Goal: Find contact information: Find contact information

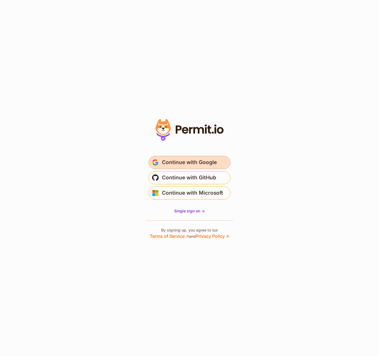
click at [213, 162] on span "Continue with Google" at bounding box center [189, 162] width 55 height 9
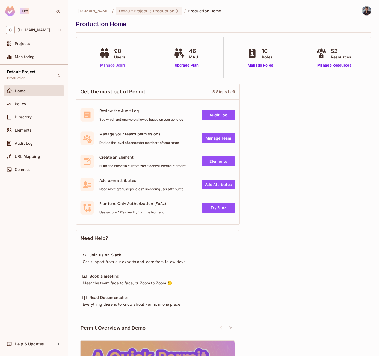
click at [121, 67] on link "Manage Users" at bounding box center [113, 66] width 30 height 6
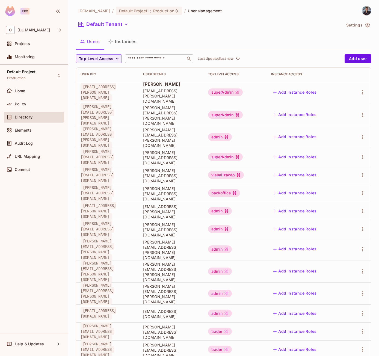
click at [142, 61] on input "text" at bounding box center [155, 58] width 57 height 5
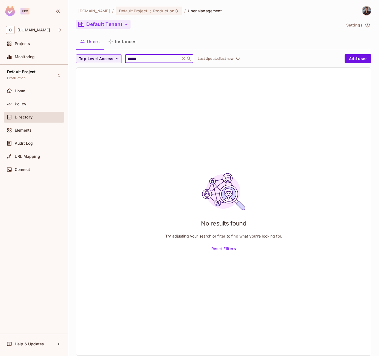
type input "******"
click at [115, 26] on button "Default Tenant" at bounding box center [103, 24] width 55 height 9
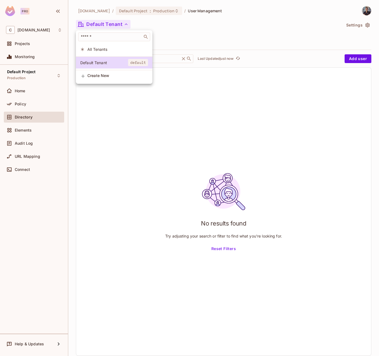
click at [115, 26] on div at bounding box center [189, 178] width 379 height 356
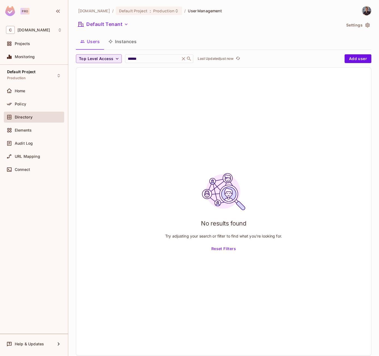
click at [101, 59] on span "Top Level Access" at bounding box center [96, 58] width 34 height 7
click at [98, 41] on div at bounding box center [189, 178] width 379 height 356
drag, startPoint x: 89, startPoint y: 41, endPoint x: 88, endPoint y: 55, distance: 14.2
click at [89, 41] on button "Users" at bounding box center [90, 42] width 28 height 14
click at [27, 46] on span "Projects" at bounding box center [22, 44] width 15 height 4
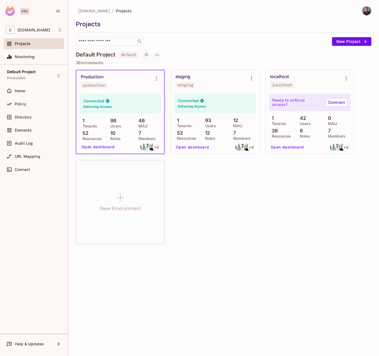
click at [206, 82] on div "staging staging" at bounding box center [210, 81] width 71 height 14
drag, startPoint x: 211, startPoint y: 94, endPoint x: 189, endPoint y: 98, distance: 22.3
click at [210, 93] on div "Connected Enforcing Access 1 Tenants 93 Users 12 MAU 52 Resources 12 Roles 7 Me…" at bounding box center [215, 123] width 88 height 62
drag, startPoint x: 182, startPoint y: 88, endPoint x: 187, endPoint y: 84, distance: 6.4
click at [183, 88] on div "staging staging" at bounding box center [215, 81] width 88 height 22
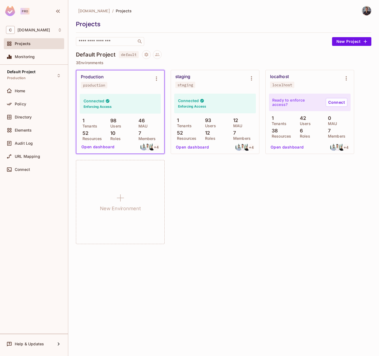
drag, startPoint x: 187, startPoint y: 84, endPoint x: 340, endPoint y: 55, distance: 155.1
click at [188, 84] on div "staging" at bounding box center [186, 85] width 16 height 4
click at [195, 147] on button "Open dashboard" at bounding box center [193, 147] width 38 height 9
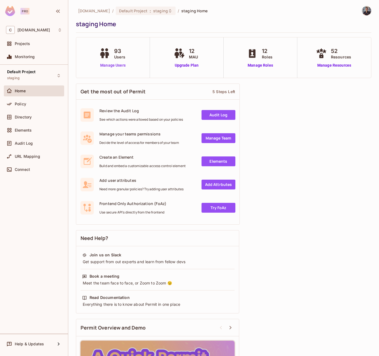
click at [107, 63] on link "Manage Users" at bounding box center [113, 66] width 30 height 6
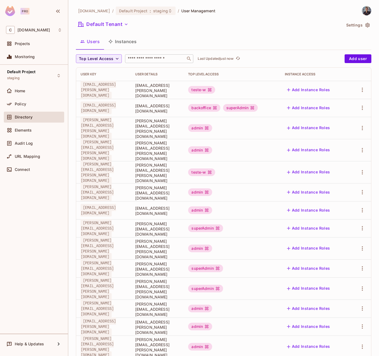
click at [139, 57] on input "text" at bounding box center [155, 58] width 57 height 5
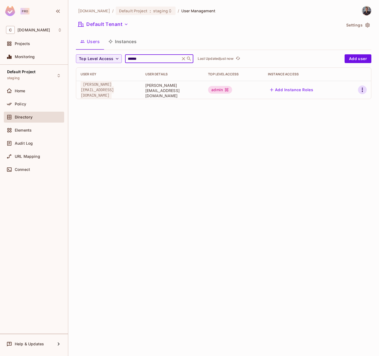
type input "******"
click at [359, 89] on button "button" at bounding box center [362, 90] width 9 height 9
click at [231, 115] on div at bounding box center [189, 178] width 379 height 356
drag, startPoint x: 177, startPoint y: 90, endPoint x: 248, endPoint y: 93, distance: 71.6
click at [200, 93] on span "[PERSON_NAME][EMAIL_ADDRESS][DOMAIN_NAME]" at bounding box center [172, 91] width 54 height 16
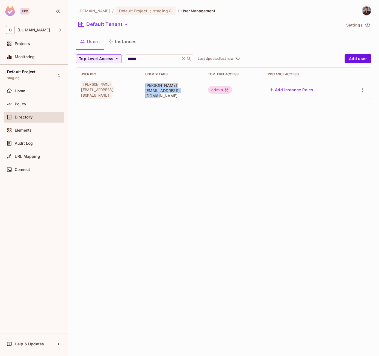
copy span "[PERSON_NAME][EMAIL_ADDRESS][DOMAIN_NAME]"
